Goal: Task Accomplishment & Management: Manage account settings

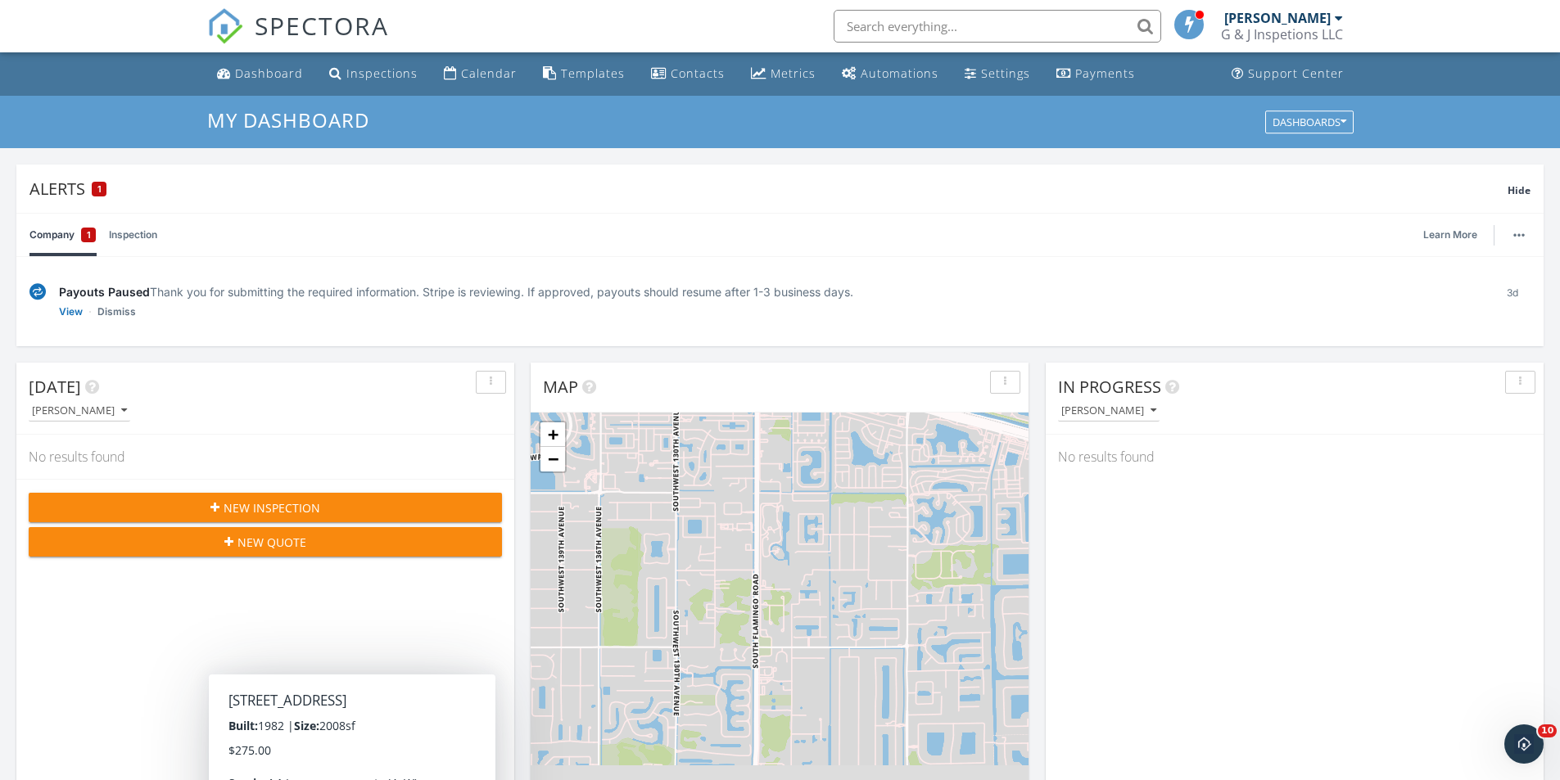
drag, startPoint x: 165, startPoint y: 93, endPoint x: 84, endPoint y: 16, distance: 111.8
click at [165, 363] on div "Today Walter Stechmann No results found New Inspection New Quote" at bounding box center [265, 600] width 498 height 475
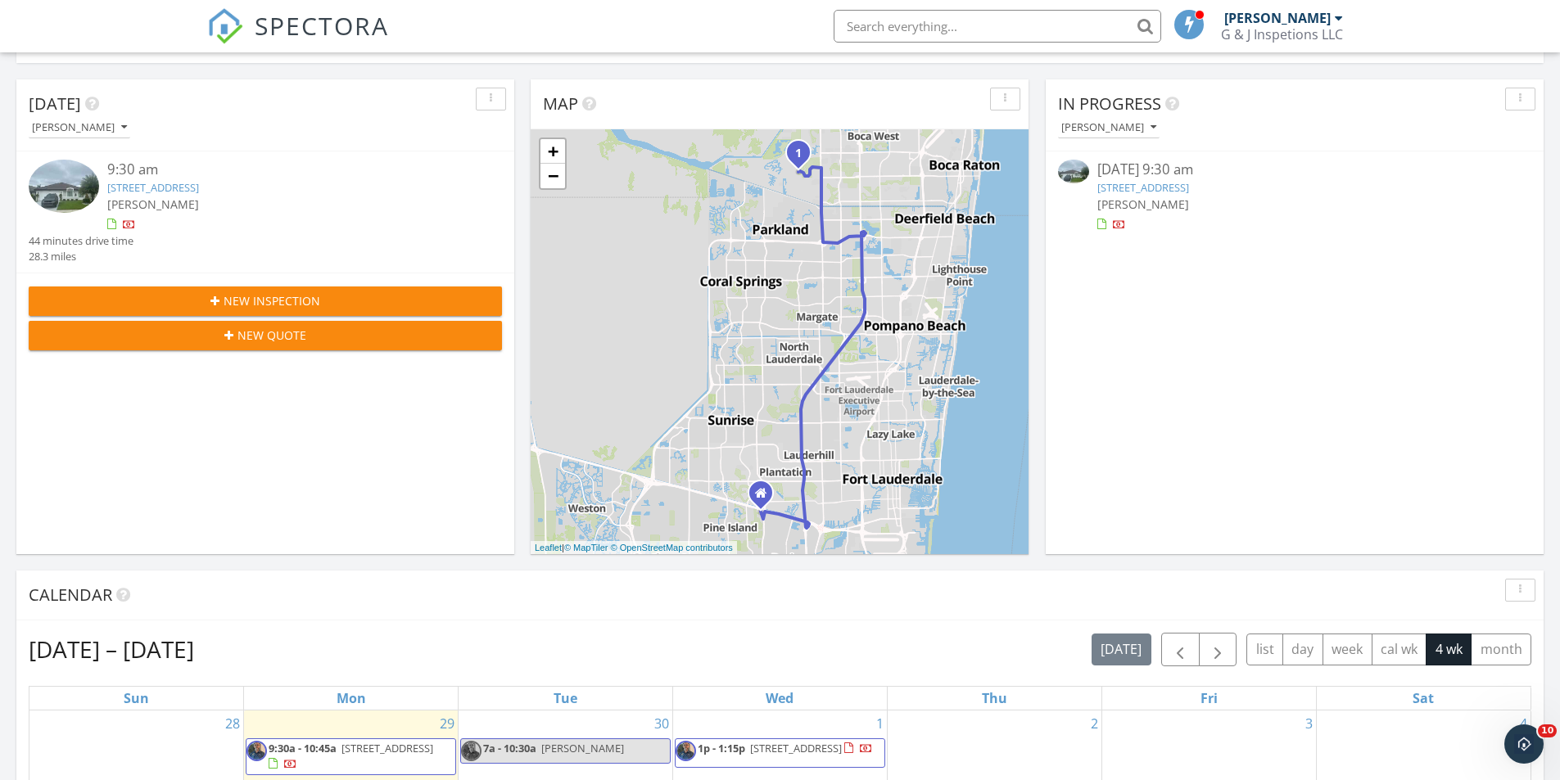
scroll to position [278, 0]
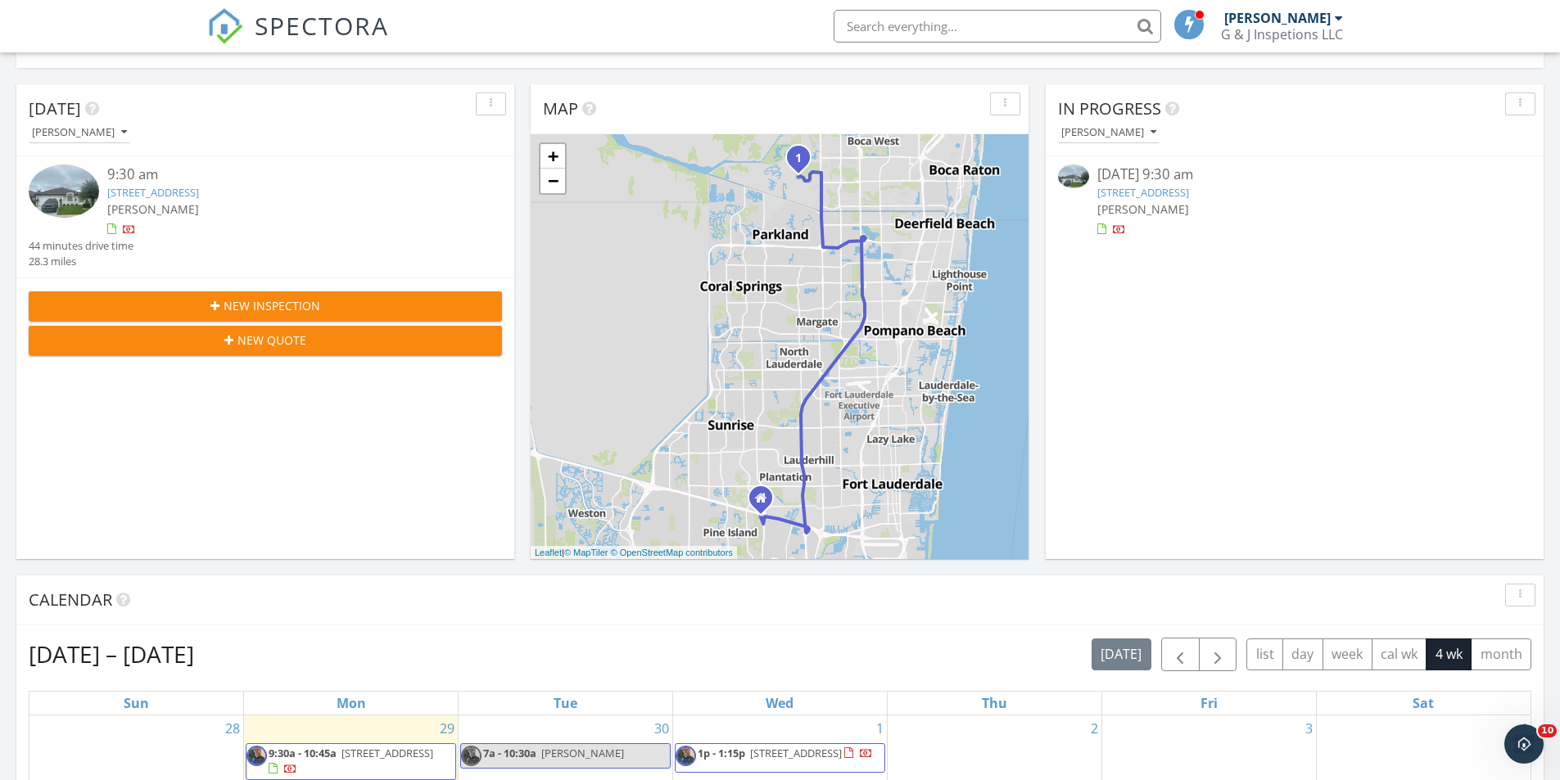
click at [79, 201] on img at bounding box center [64, 191] width 70 height 53
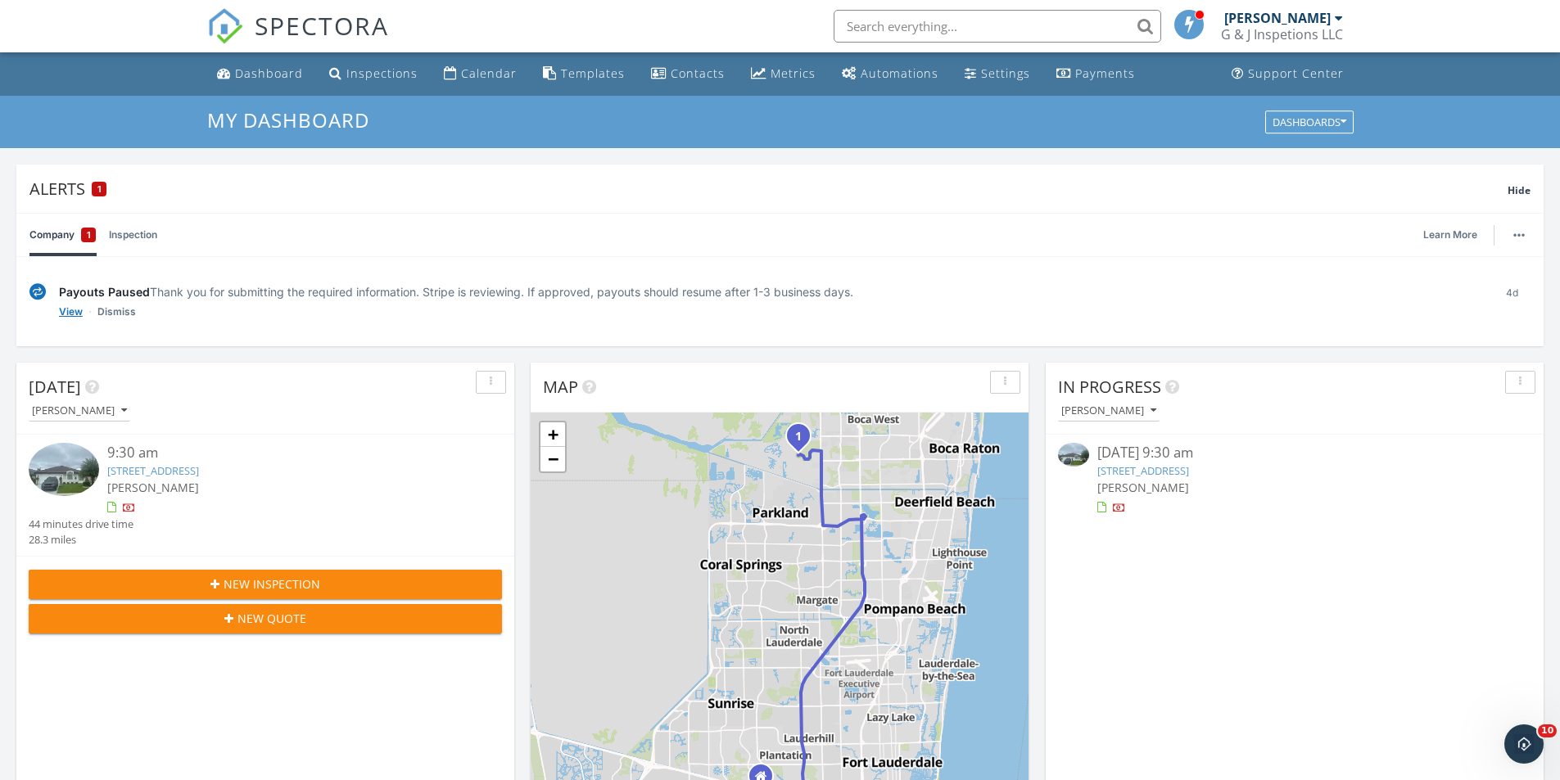
click at [65, 312] on link "View" at bounding box center [71, 312] width 24 height 16
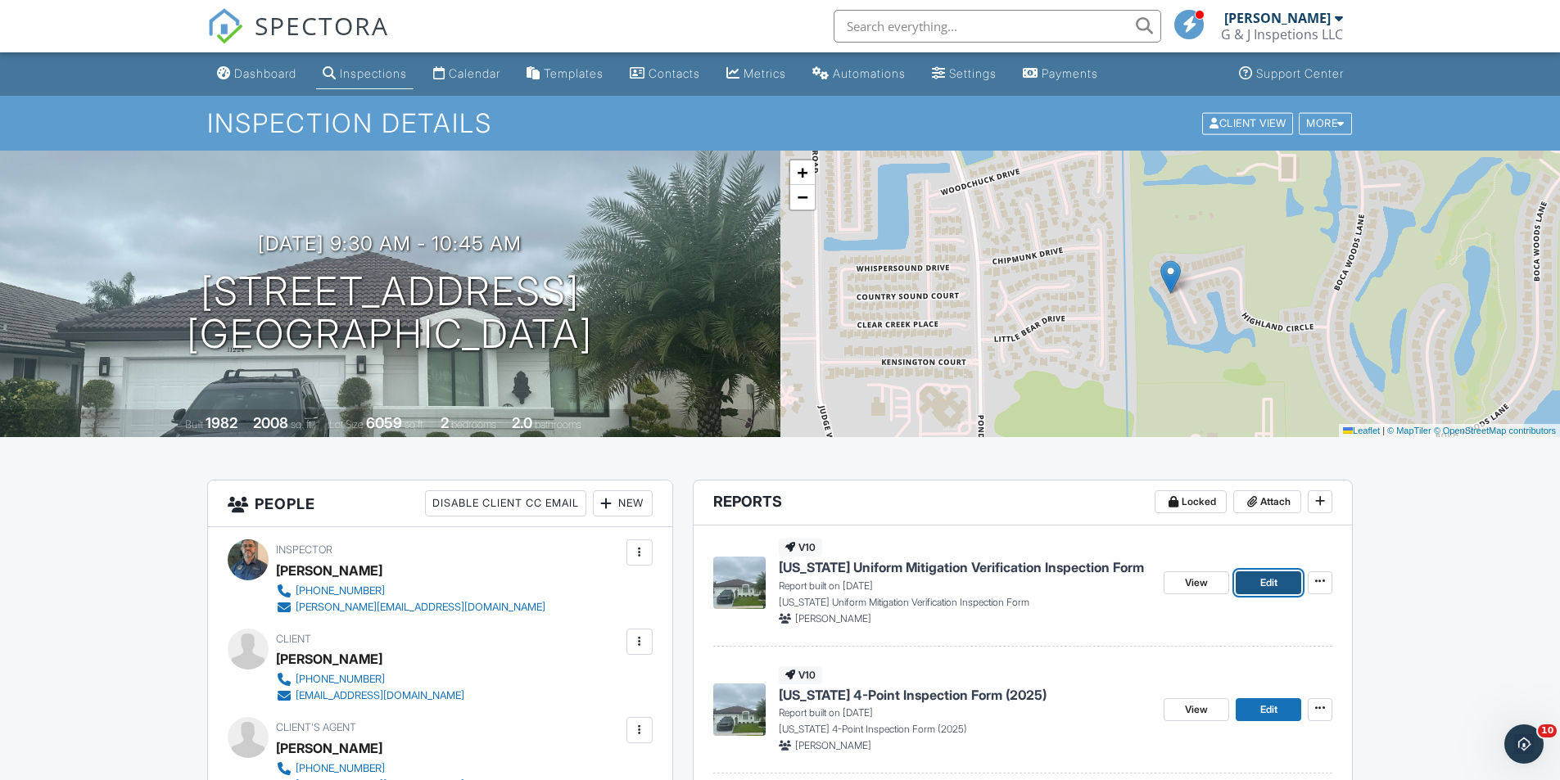
click at [1261, 585] on span "Edit" at bounding box center [1268, 583] width 17 height 16
click at [1186, 717] on span "View" at bounding box center [1196, 710] width 23 height 16
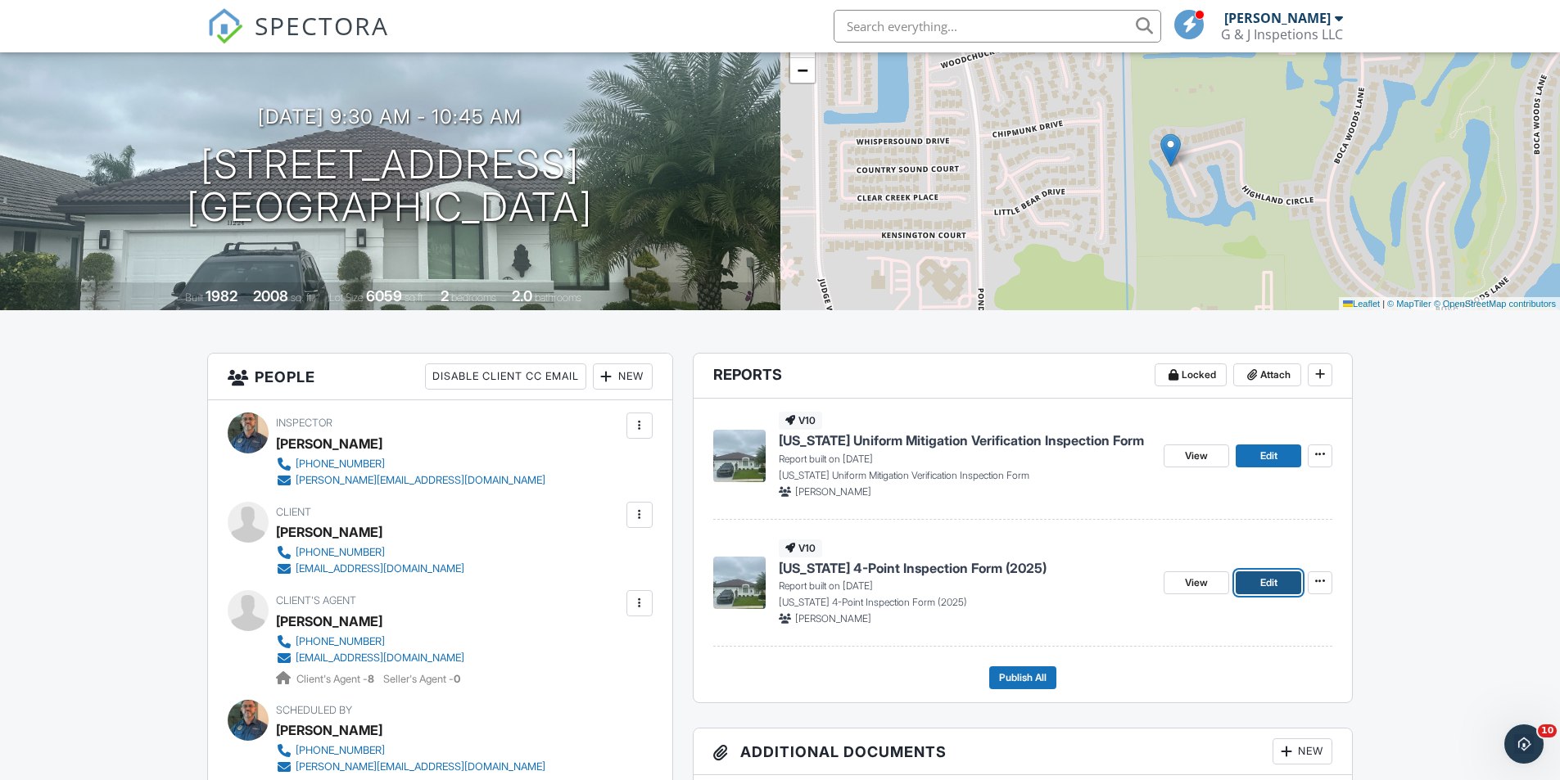
click at [1268, 586] on span "Edit" at bounding box center [1268, 583] width 17 height 16
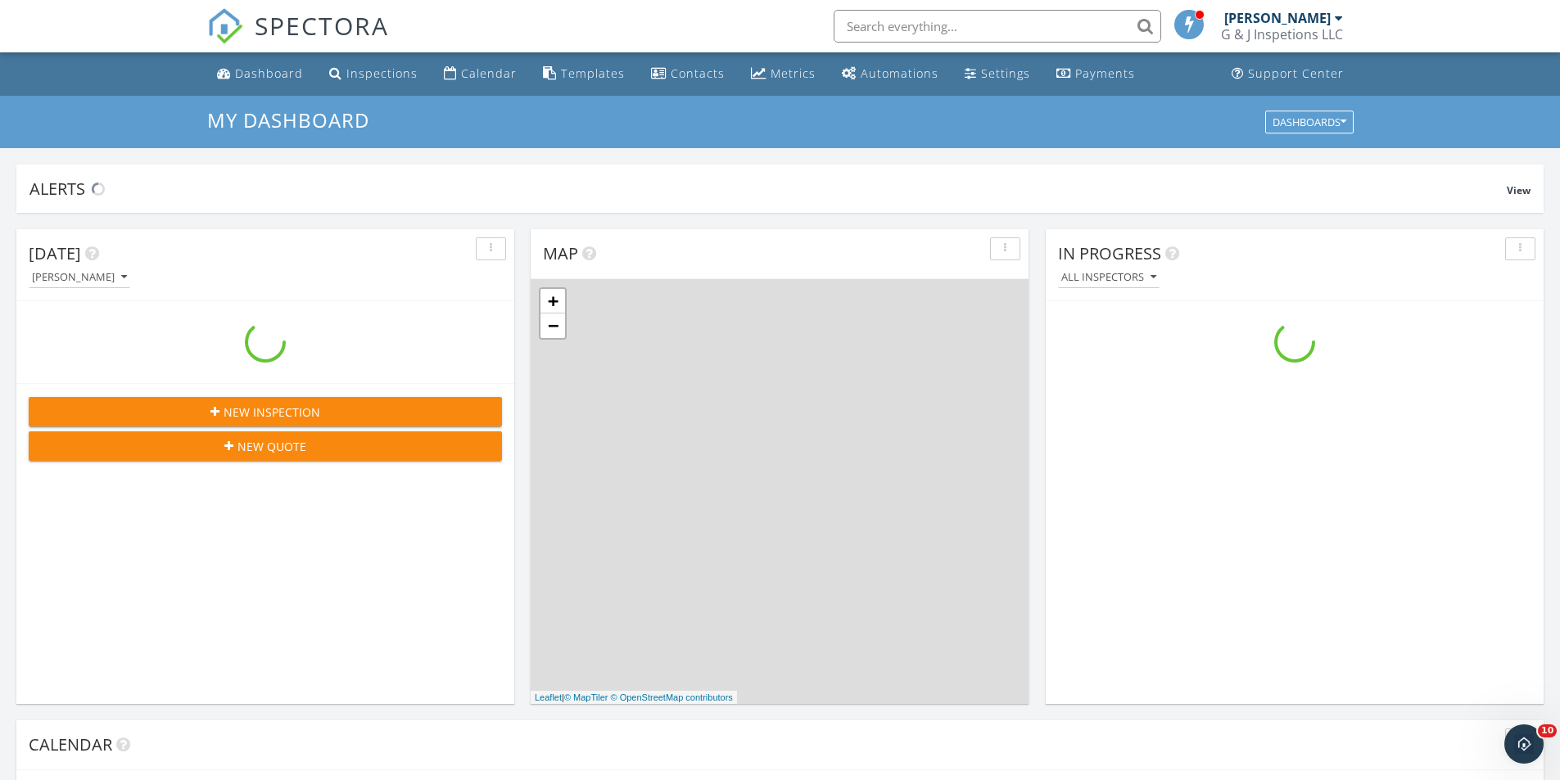
scroll to position [1516, 1585]
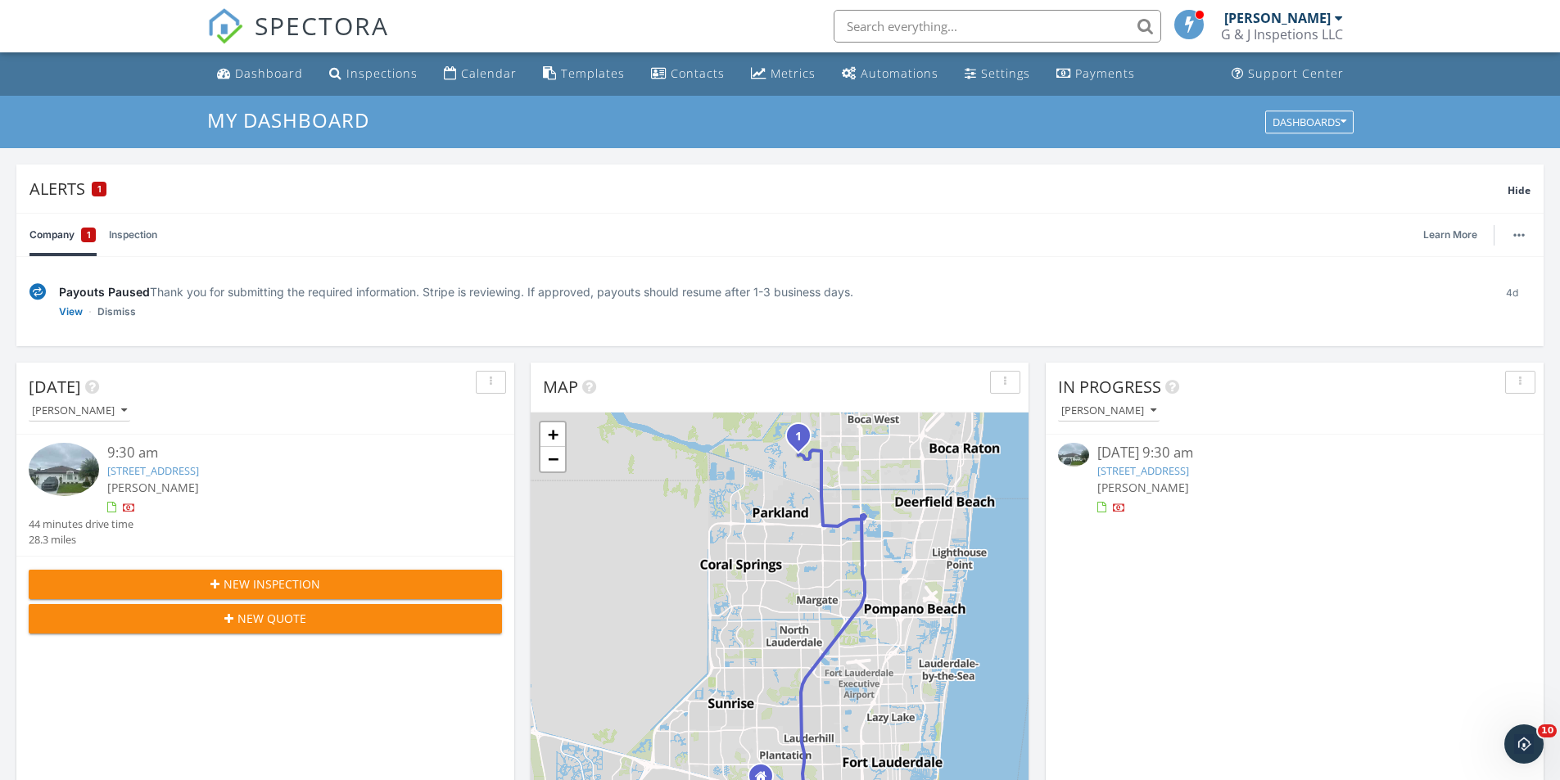
click at [77, 463] on img at bounding box center [64, 469] width 70 height 53
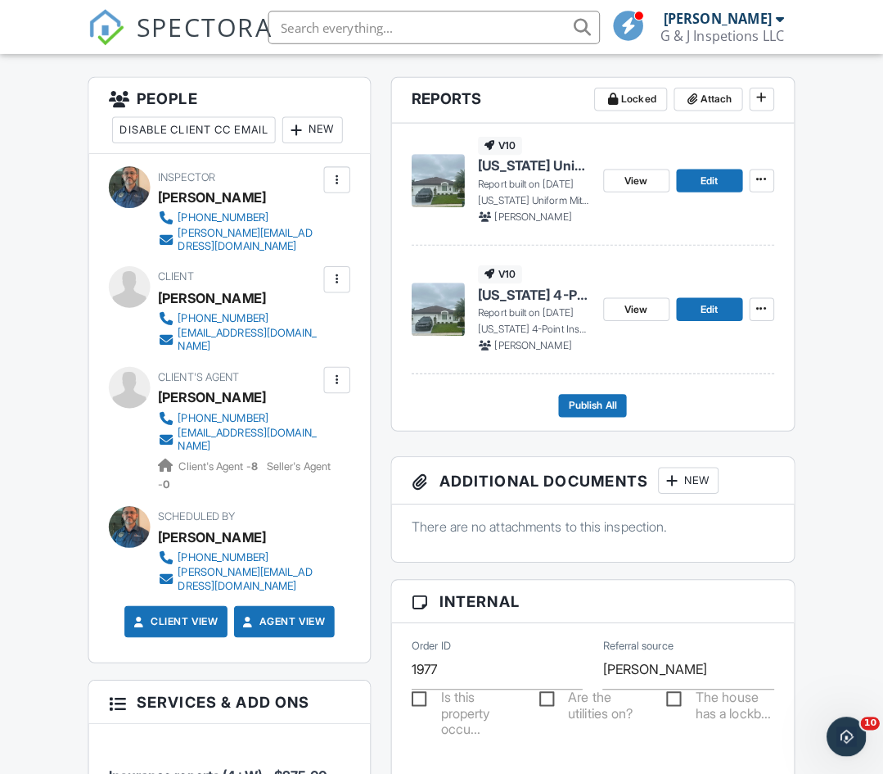
scroll to position [445, 0]
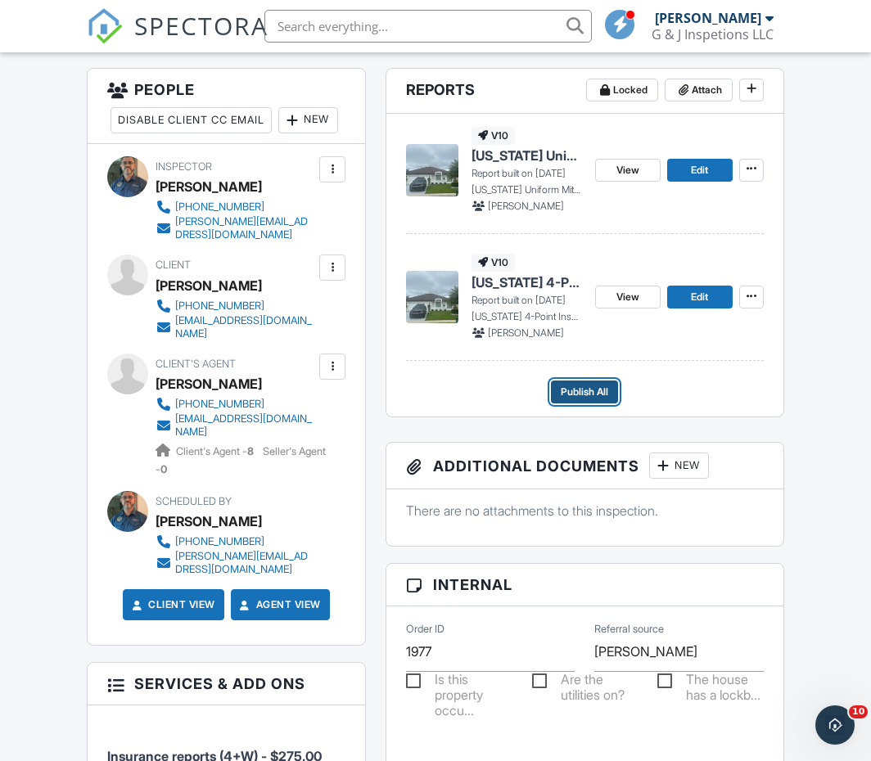
click at [588, 392] on span "Publish All" at bounding box center [584, 392] width 47 height 16
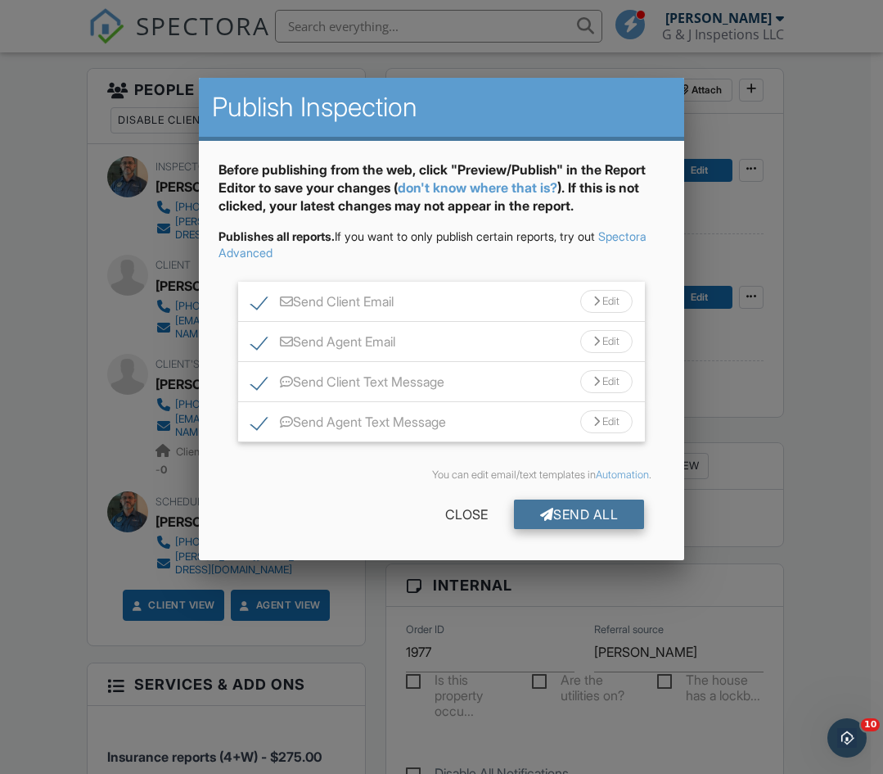
click at [569, 517] on div "Send All" at bounding box center [579, 513] width 131 height 29
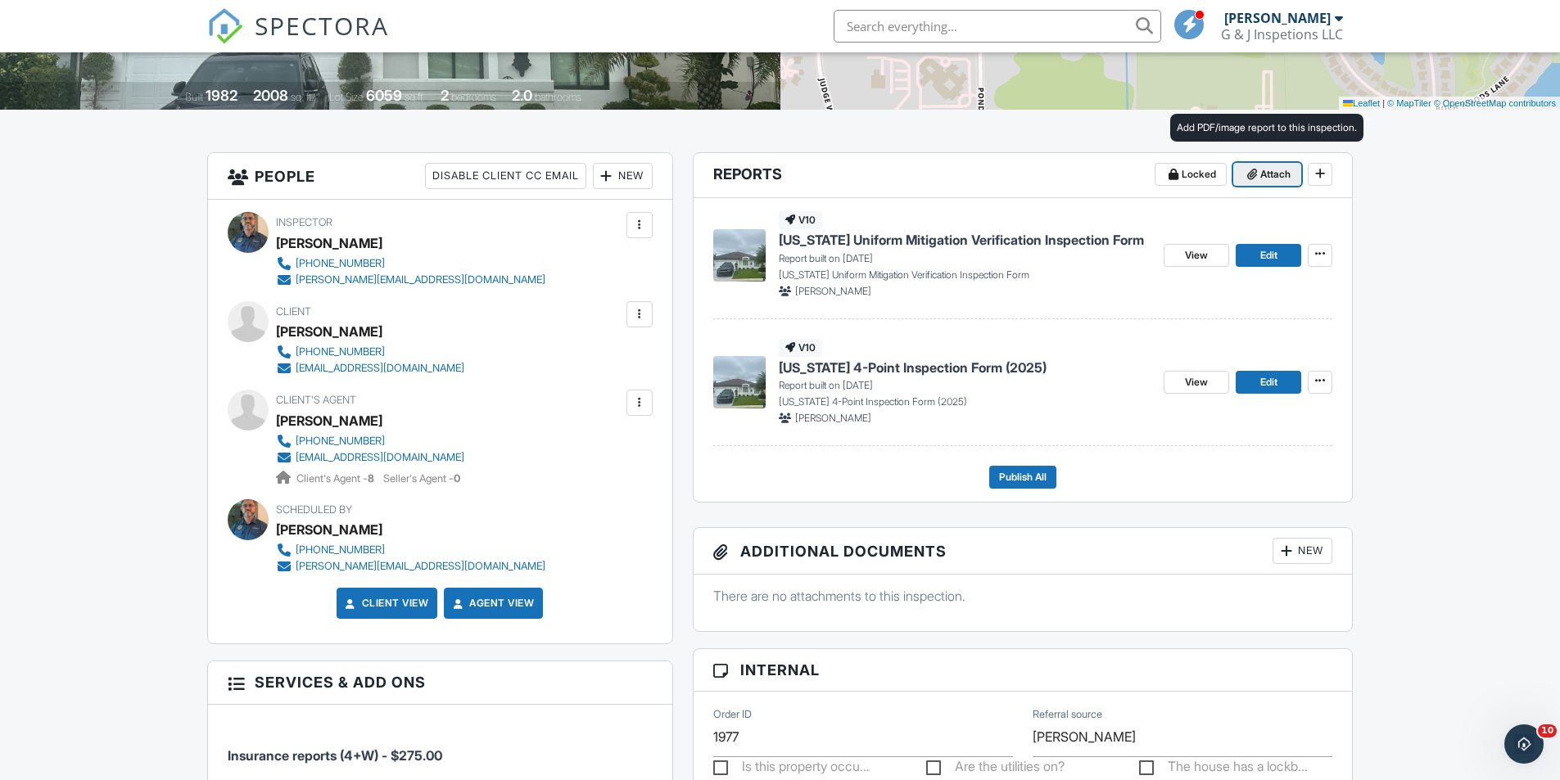
click at [1268, 174] on span "Attach" at bounding box center [1275, 174] width 30 height 16
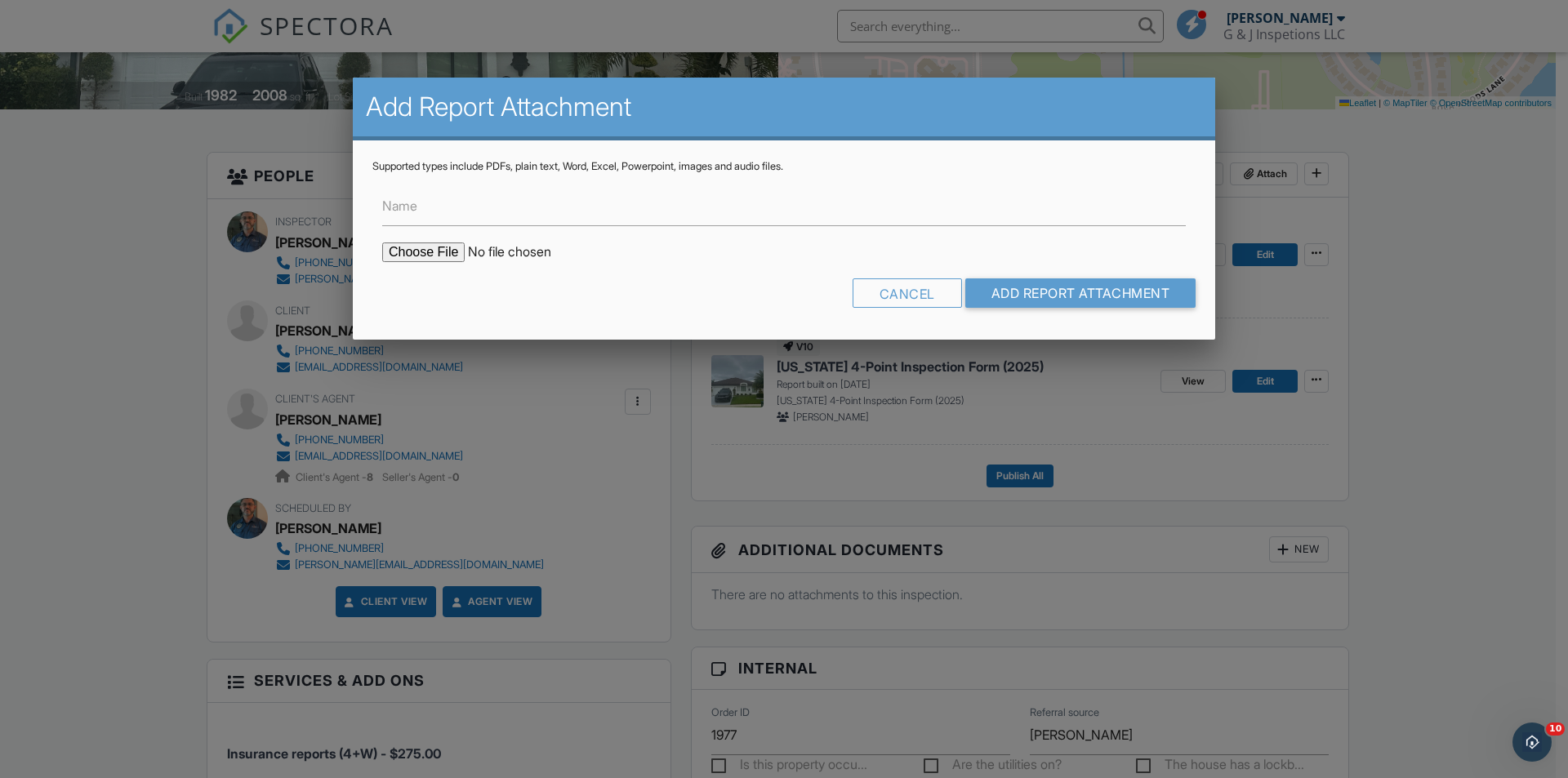
click at [427, 254] on input "file" at bounding box center [521, 252] width 277 height 20
type input "C:\fakepath\BuildFaxReport_20250929110646932560-0XHFDV-773030460.pdf"
click at [1034, 302] on input "Add Report Attachment" at bounding box center [1081, 292] width 231 height 29
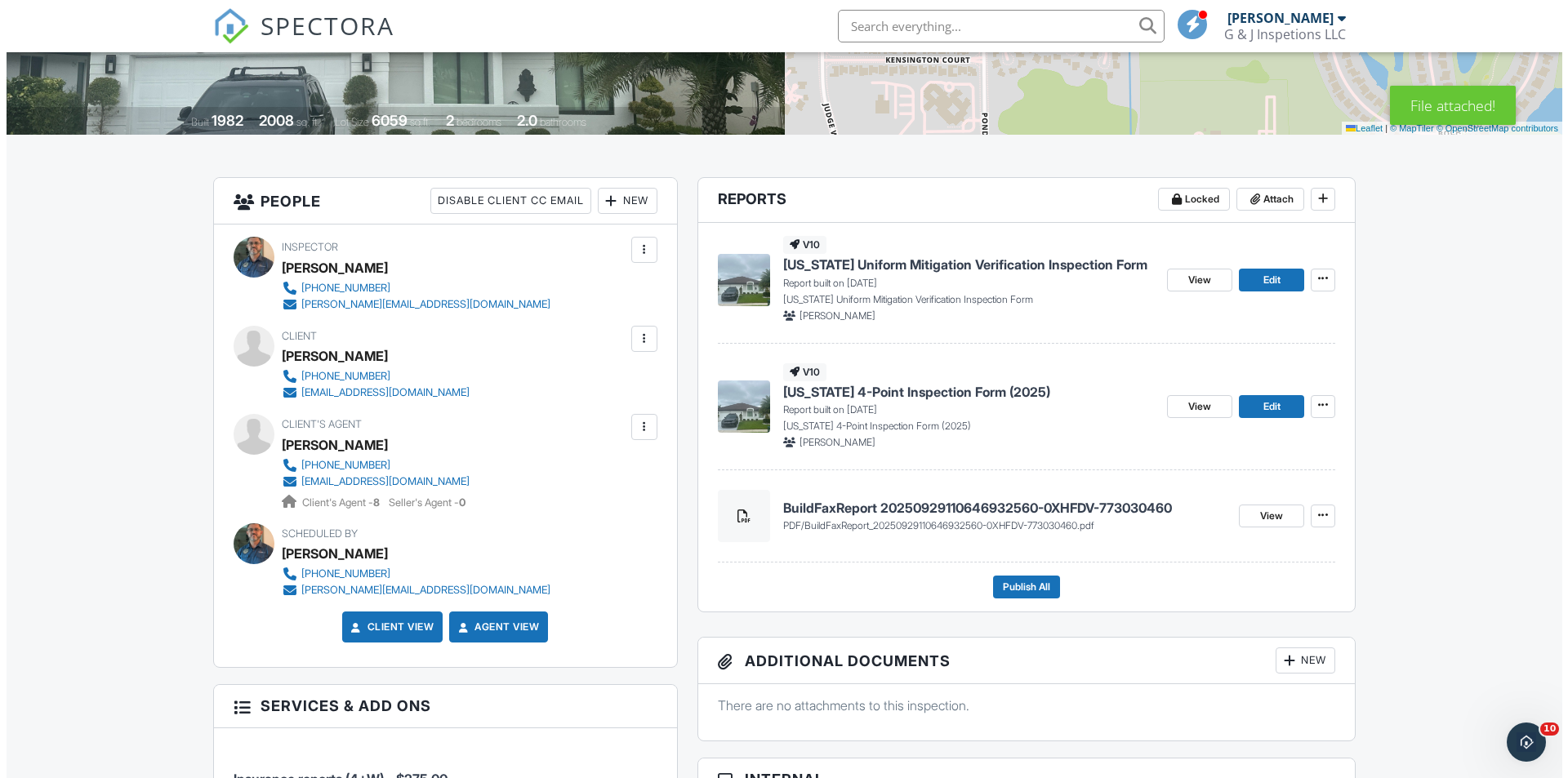
scroll to position [298, 0]
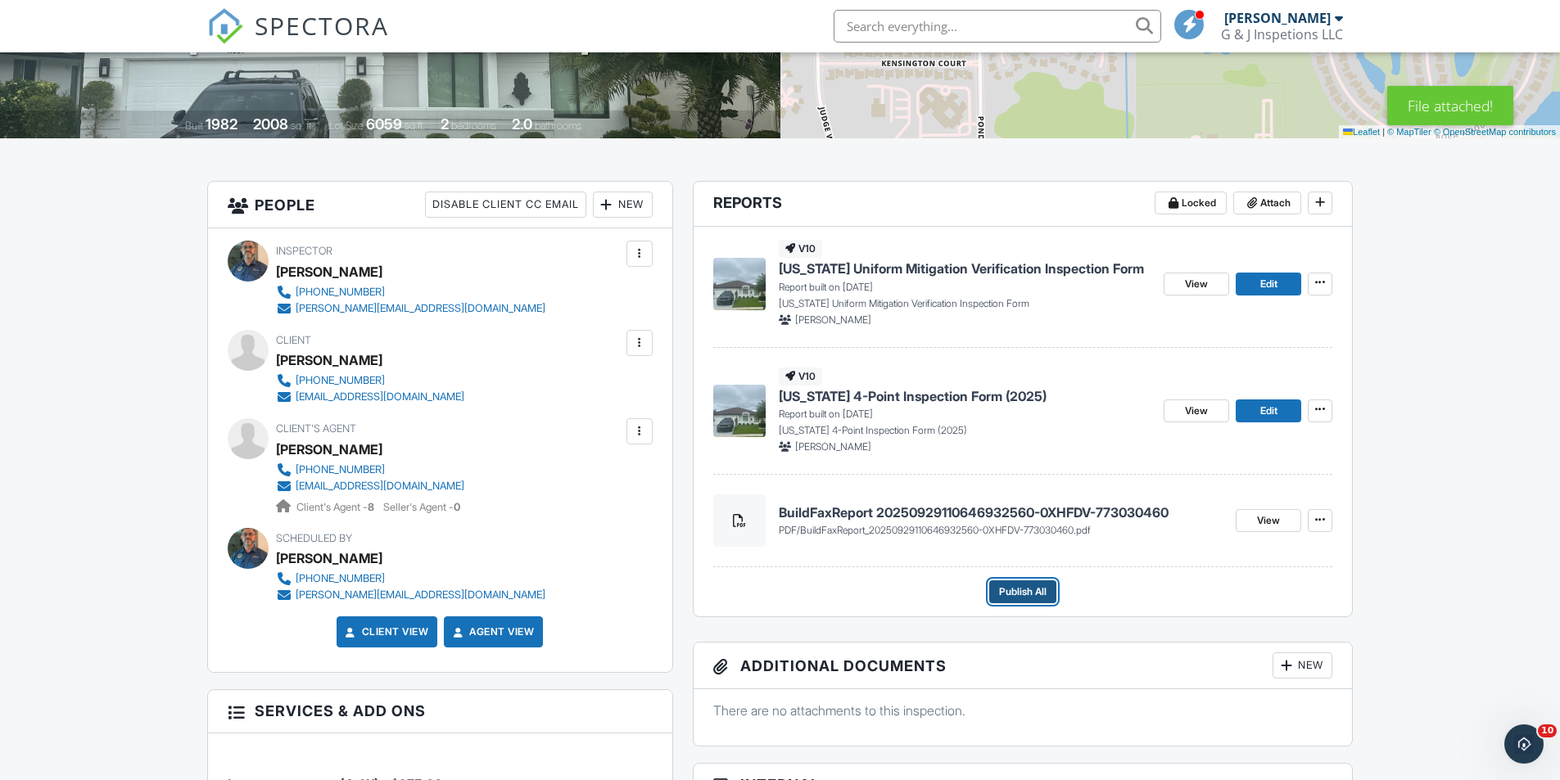
click at [1010, 594] on span "Publish All" at bounding box center [1022, 592] width 47 height 16
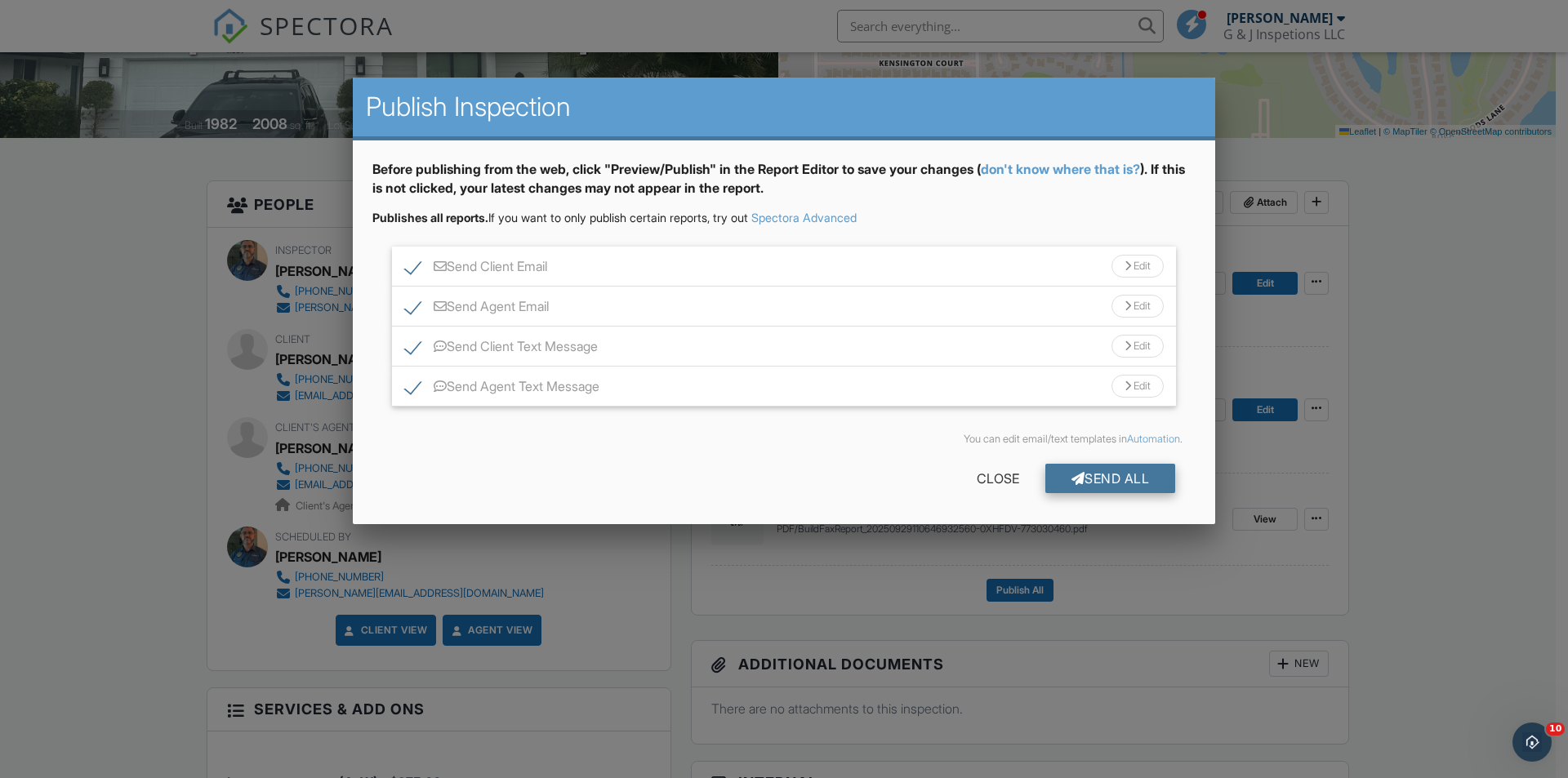
click at [1108, 476] on div "Send All" at bounding box center [1110, 478] width 131 height 29
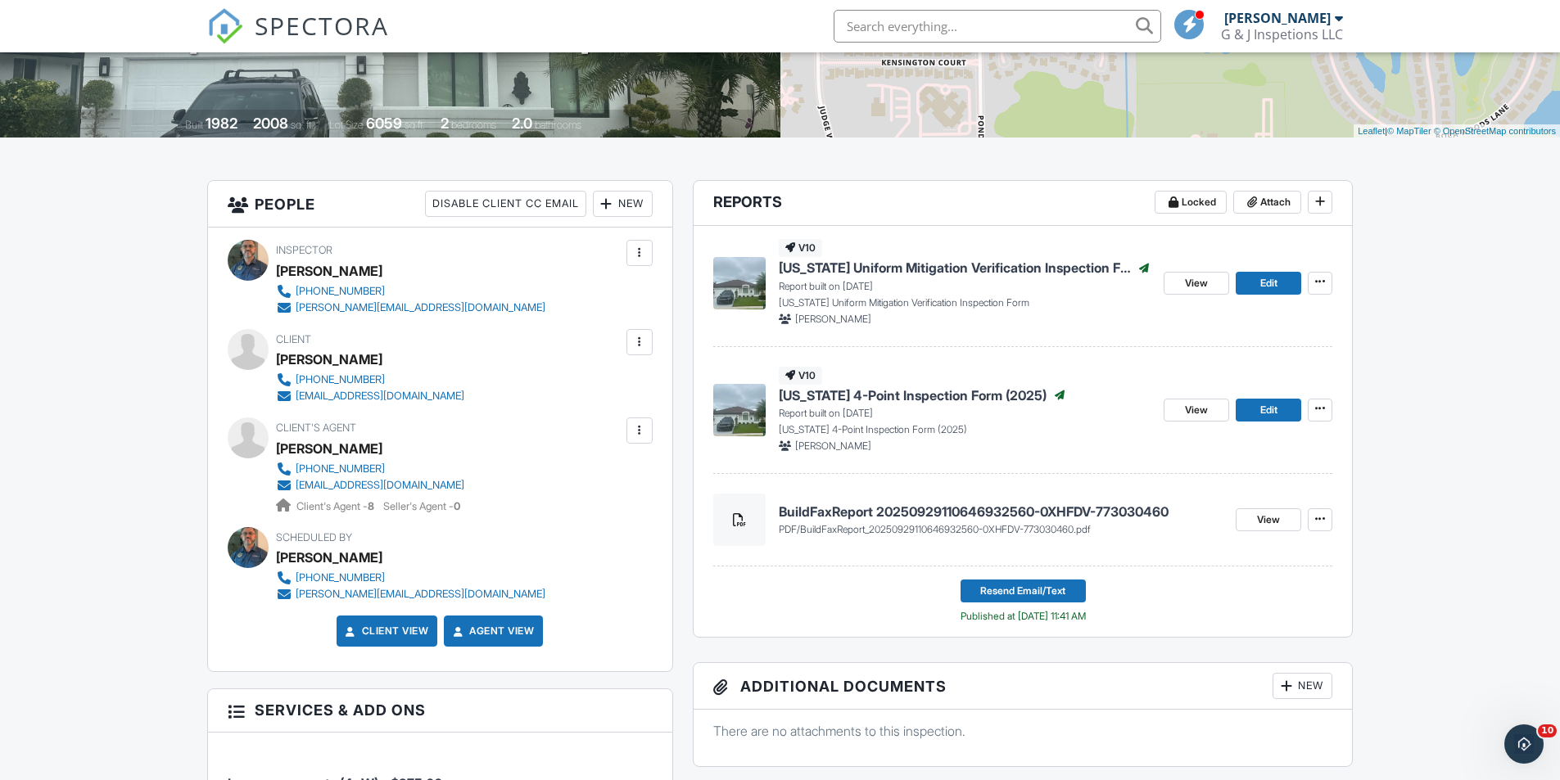
click at [1222, 477] on div "v10 [US_STATE] Uniform Mitigation Verification Inspection Form Published Report…" at bounding box center [1023, 396] width 620 height 341
